Goal: Check status: Check status

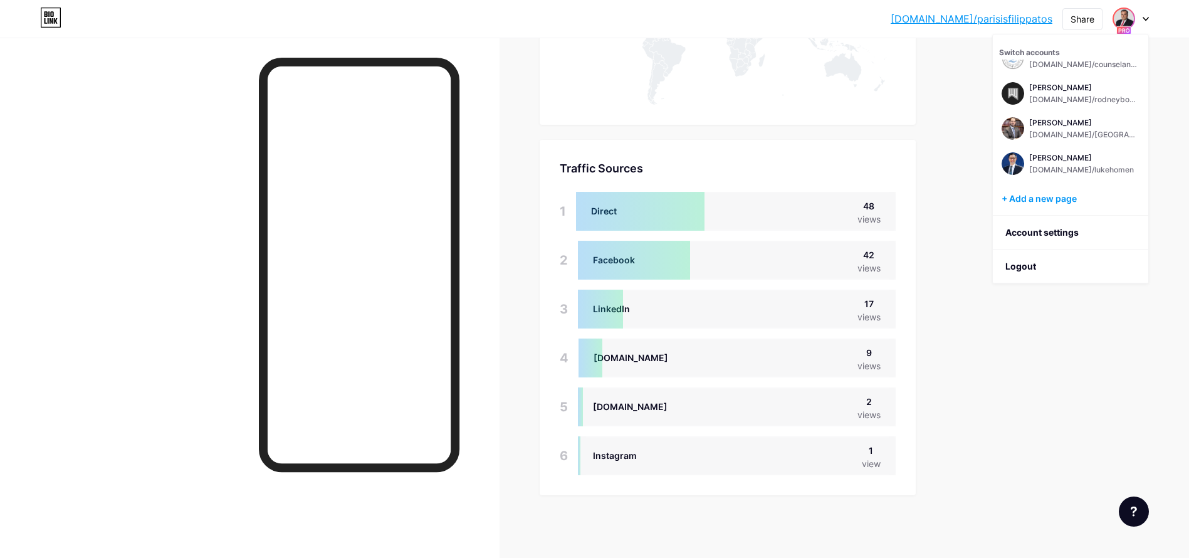
scroll to position [558, 1189]
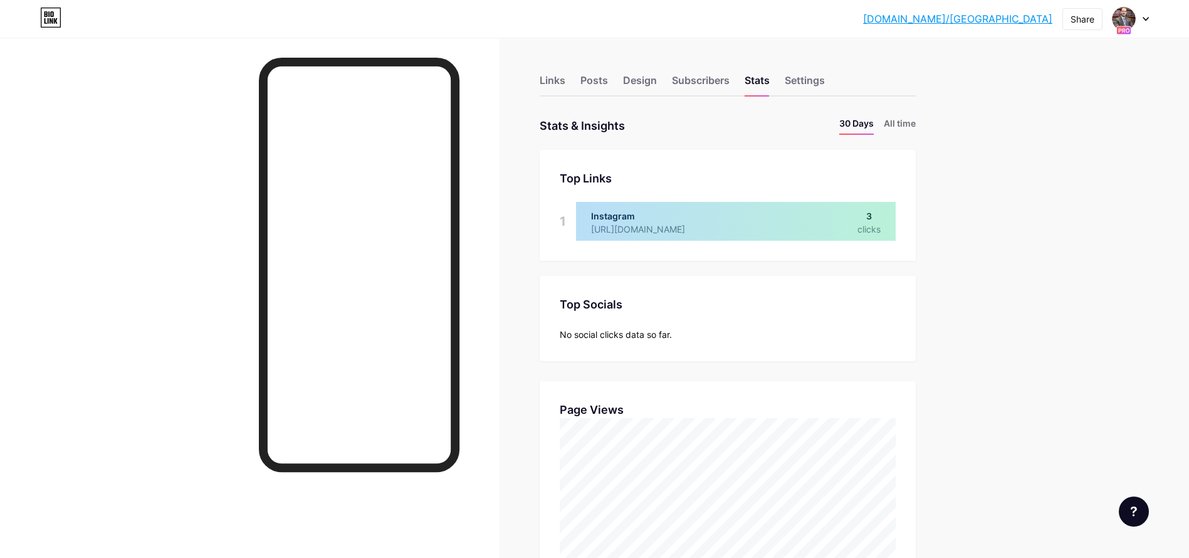
scroll to position [558, 1189]
click at [897, 121] on li "All time" at bounding box center [899, 126] width 32 height 18
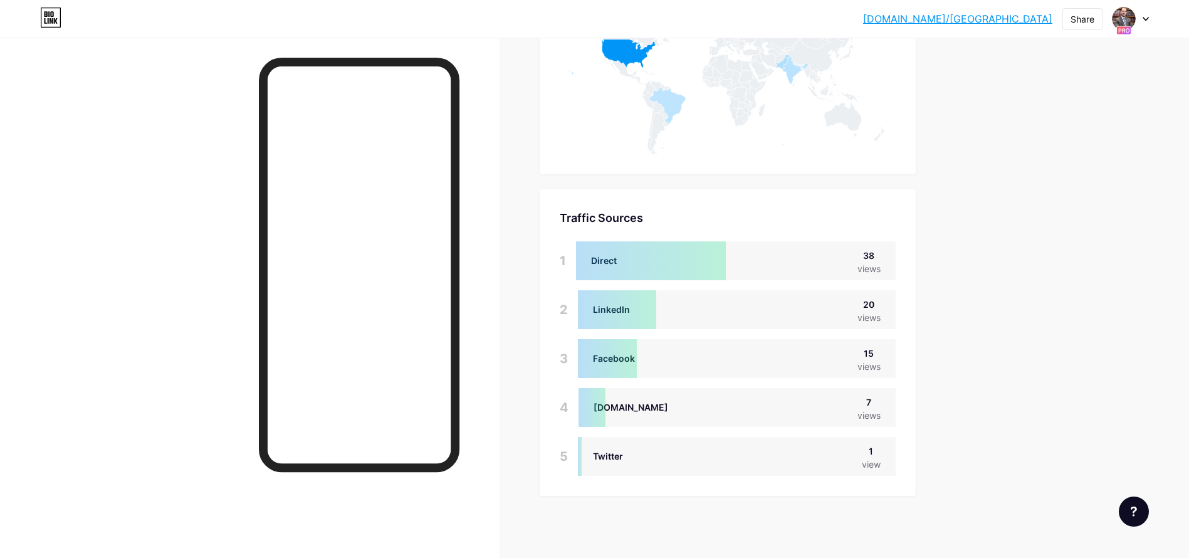
scroll to position [710, 0]
click at [1148, 16] on div "bio.link/russel... bio.link/russelmorgan Share Switch accounts Russel Morgan bi…" at bounding box center [594, 19] width 1189 height 23
click at [1143, 16] on div at bounding box center [1130, 19] width 36 height 23
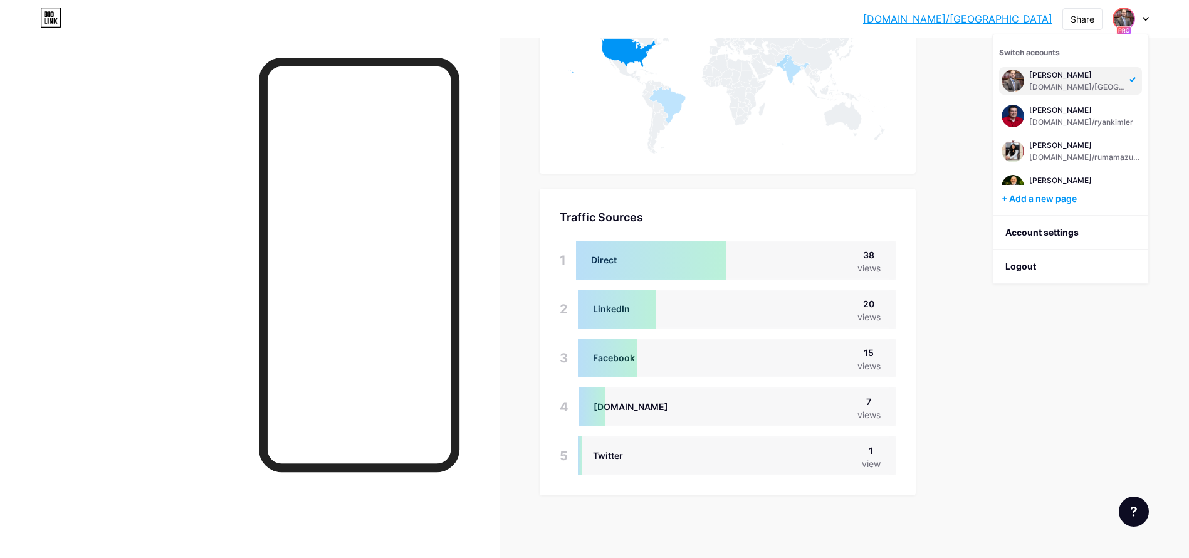
scroll to position [514, 0]
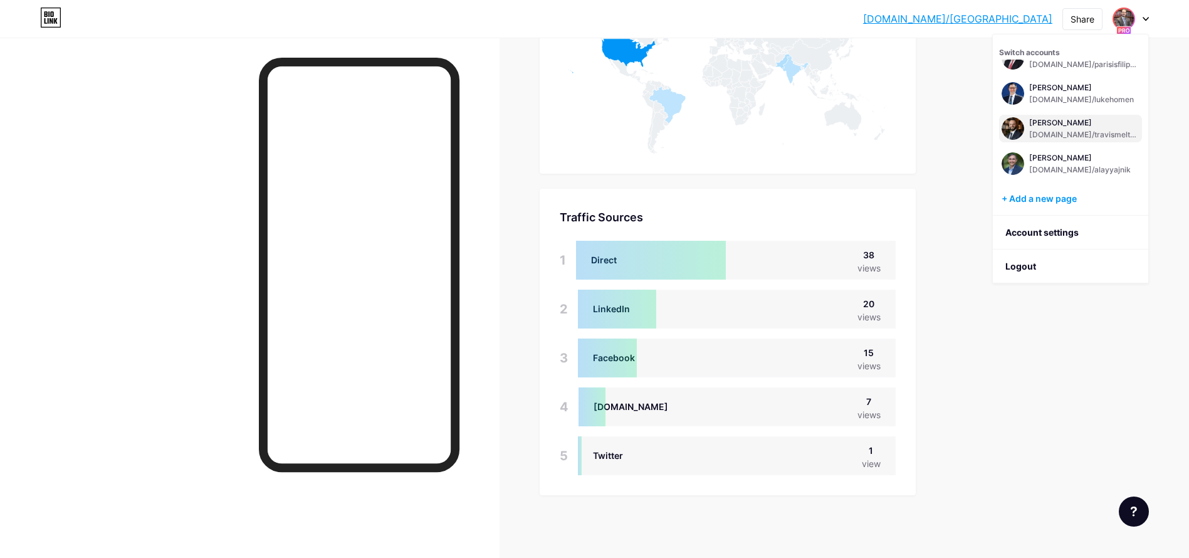
click at [1073, 125] on div "[PERSON_NAME]" at bounding box center [1084, 123] width 110 height 10
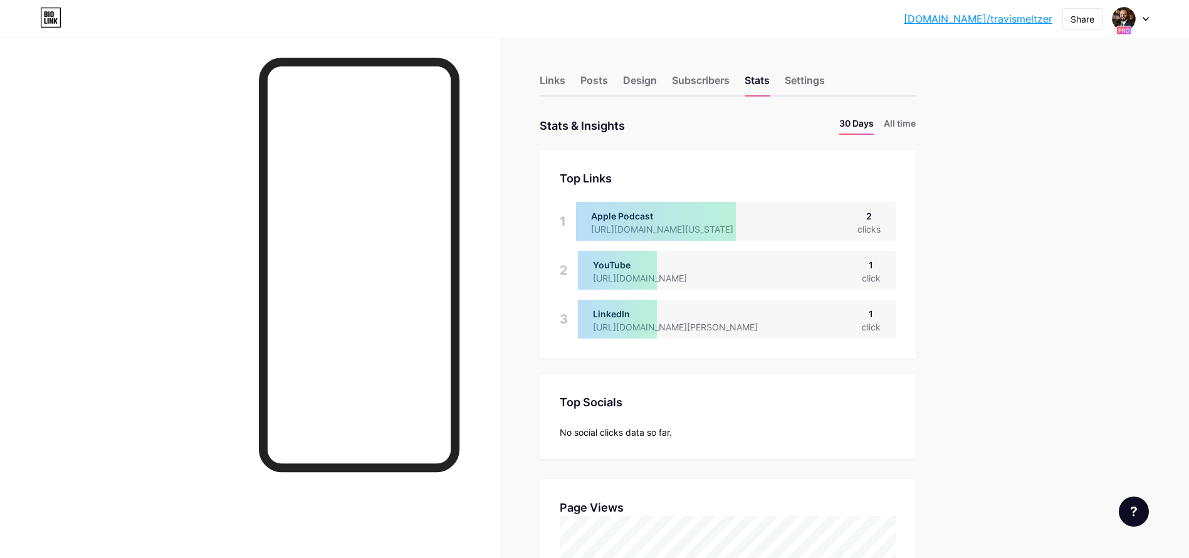
scroll to position [558, 1189]
click at [897, 119] on li "All time" at bounding box center [899, 126] width 32 height 18
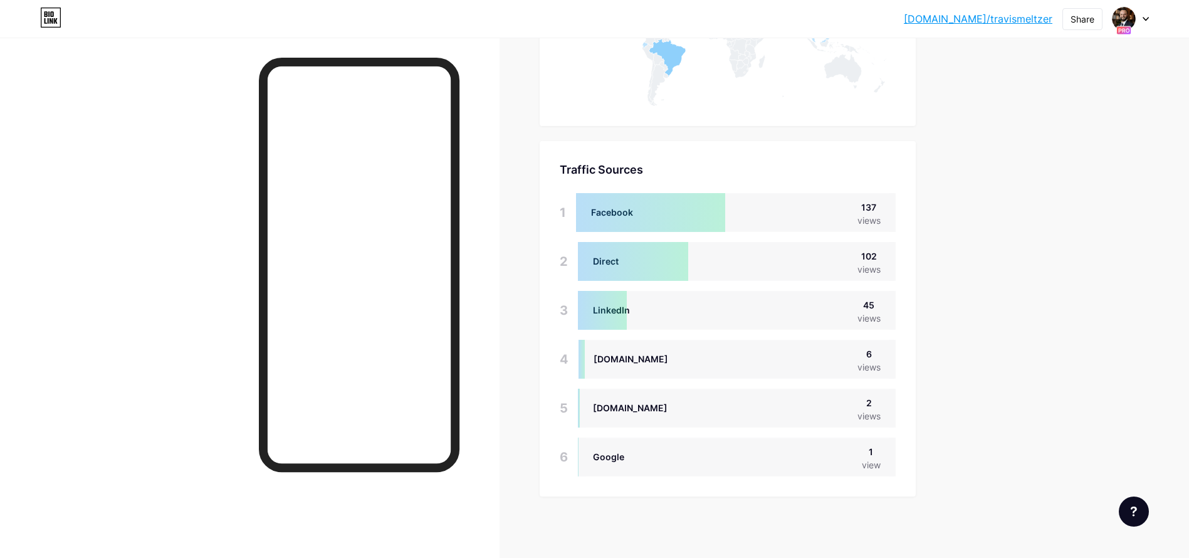
scroll to position [759, 0]
click at [1135, 21] on div at bounding box center [1130, 19] width 36 height 23
